Goal: Find specific page/section: Find specific page/section

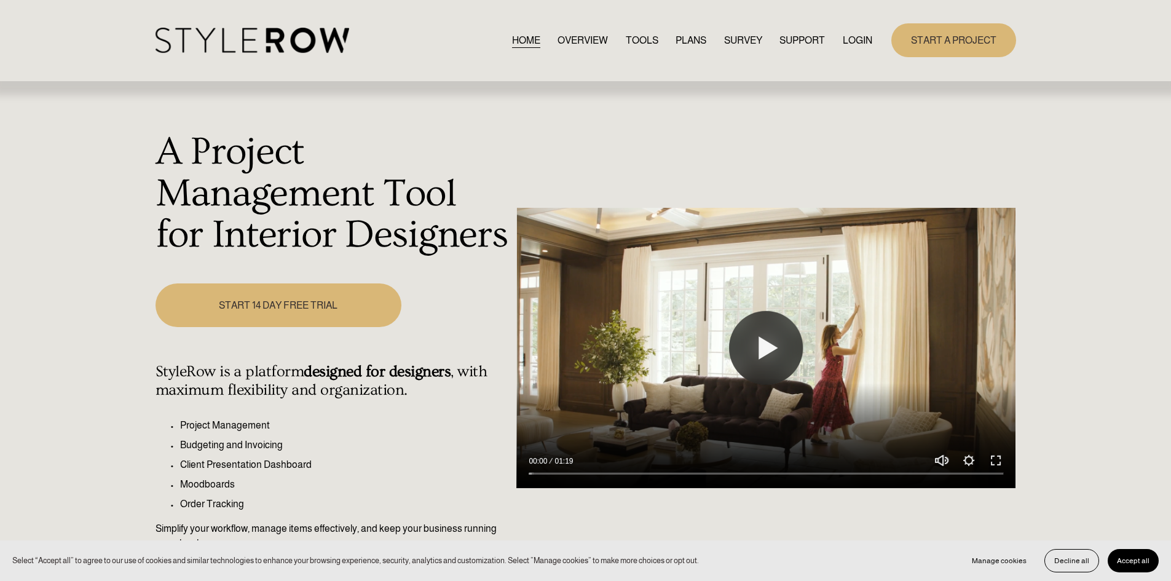
click at [860, 39] on link "LOGIN" at bounding box center [858, 40] width 30 height 17
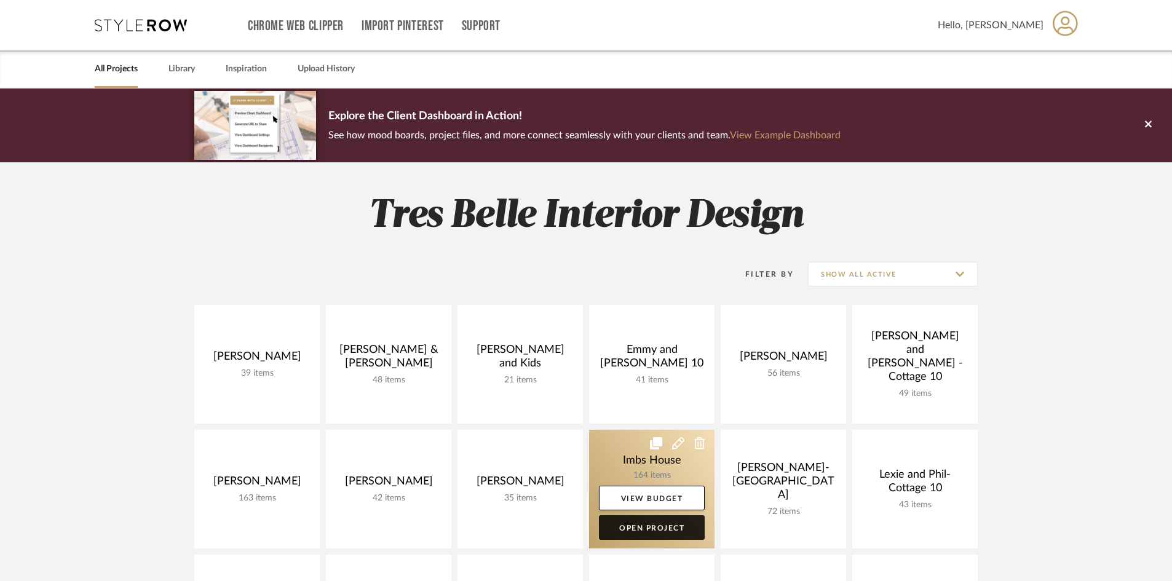
click at [647, 525] on link "Open Project" at bounding box center [652, 527] width 106 height 25
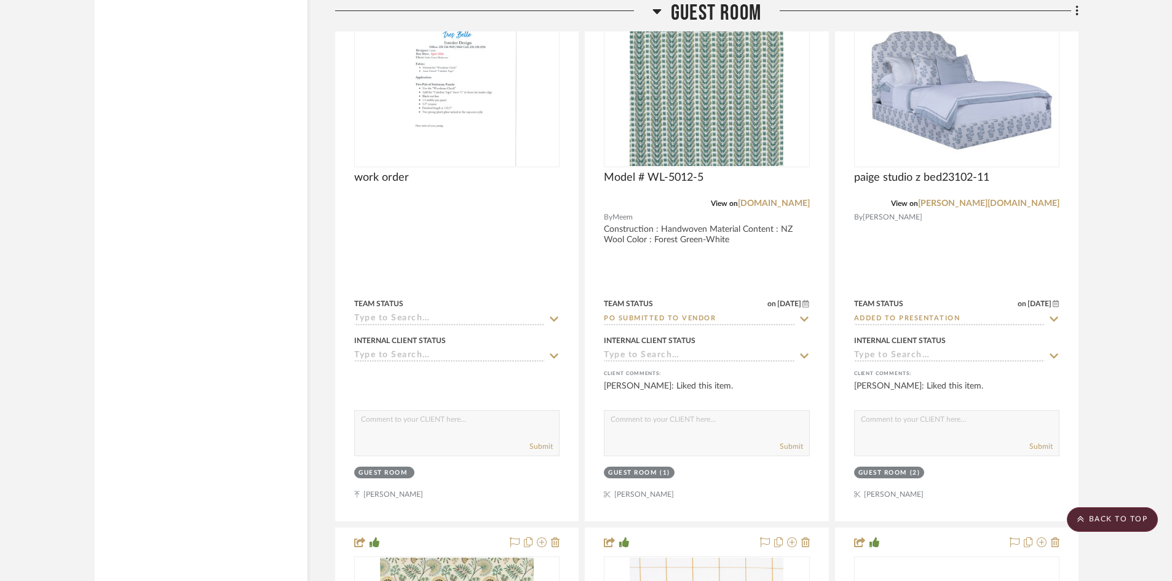
scroll to position [16971, 0]
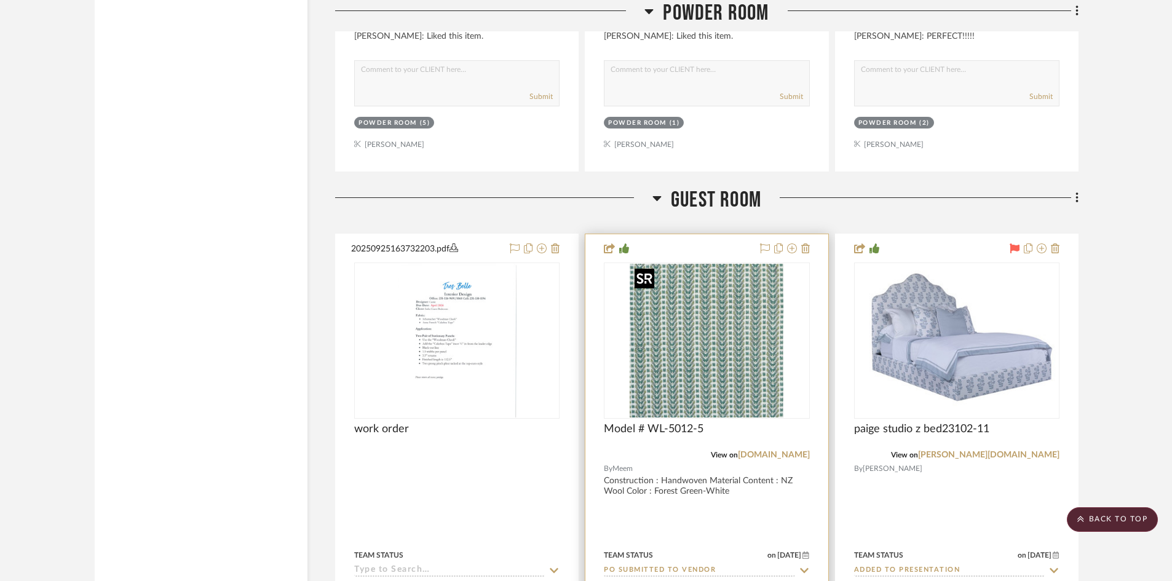
click at [735, 328] on img "0" at bounding box center [707, 341] width 154 height 154
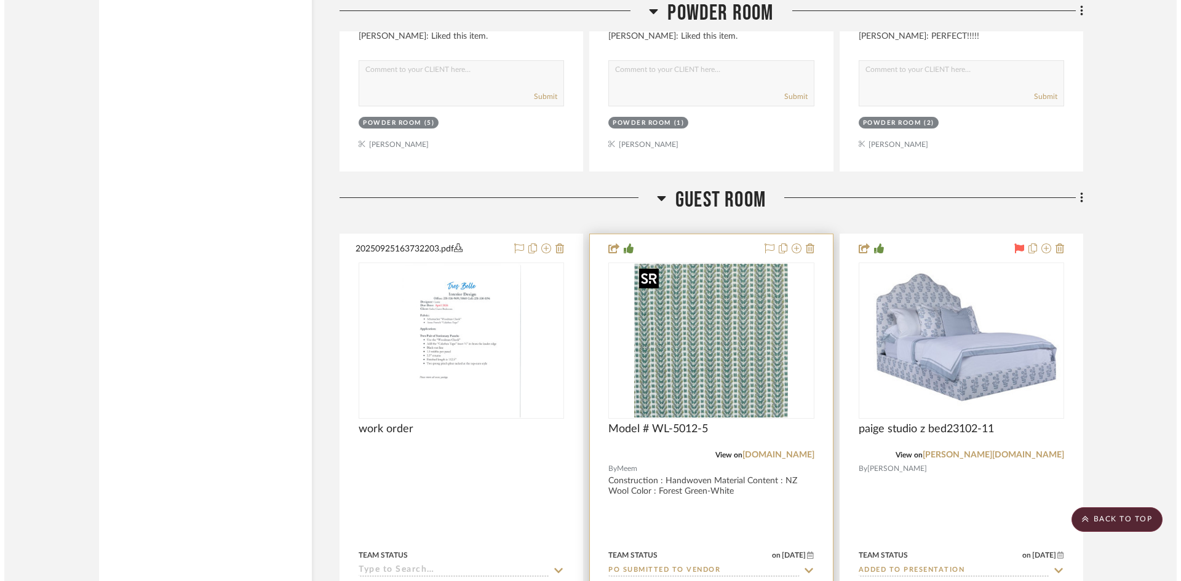
scroll to position [0, 0]
